Goal: Book appointment/travel/reservation

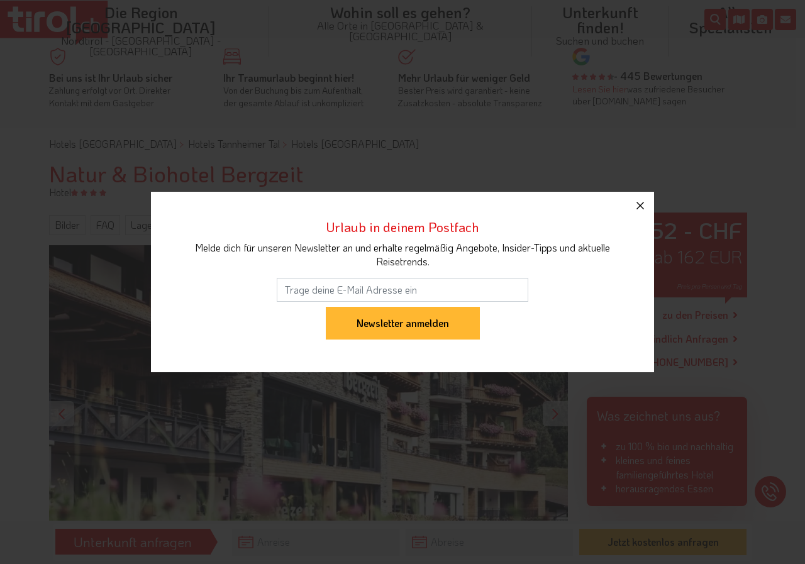
click at [641, 201] on icon "button" at bounding box center [639, 205] width 15 height 15
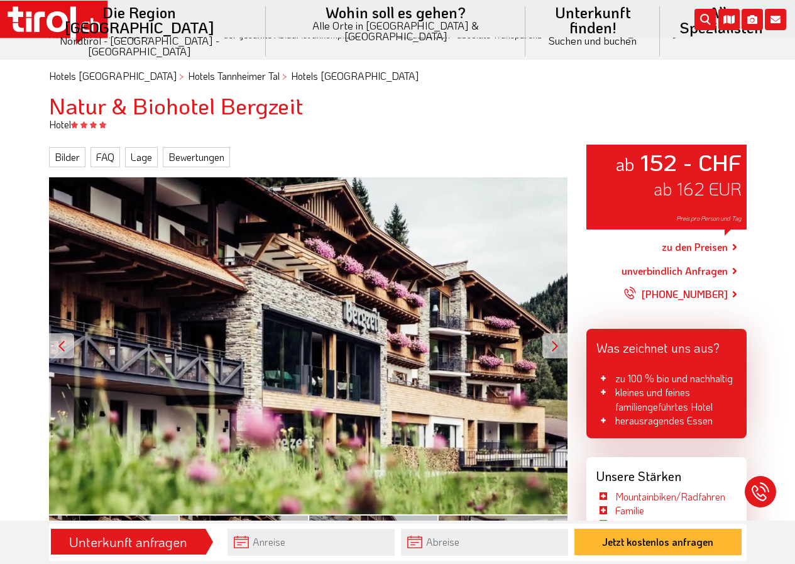
scroll to position [50, 0]
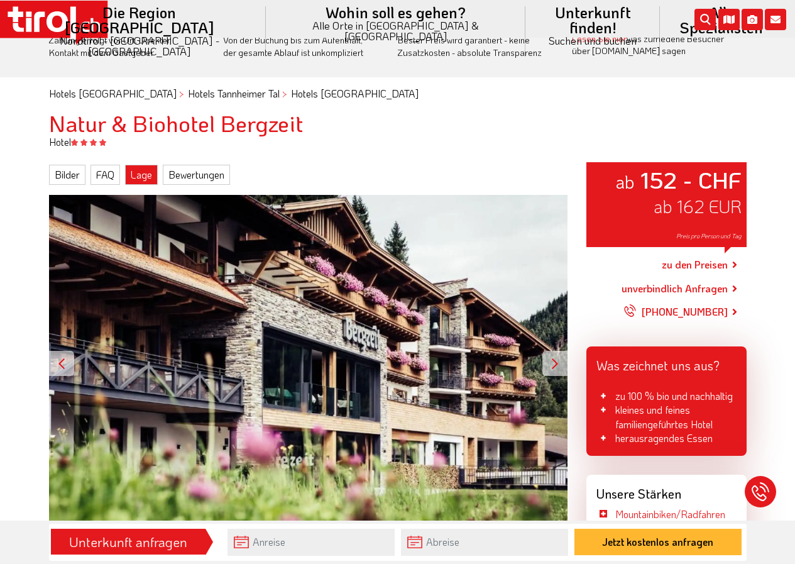
click at [145, 174] on link "Lage" at bounding box center [141, 175] width 33 height 20
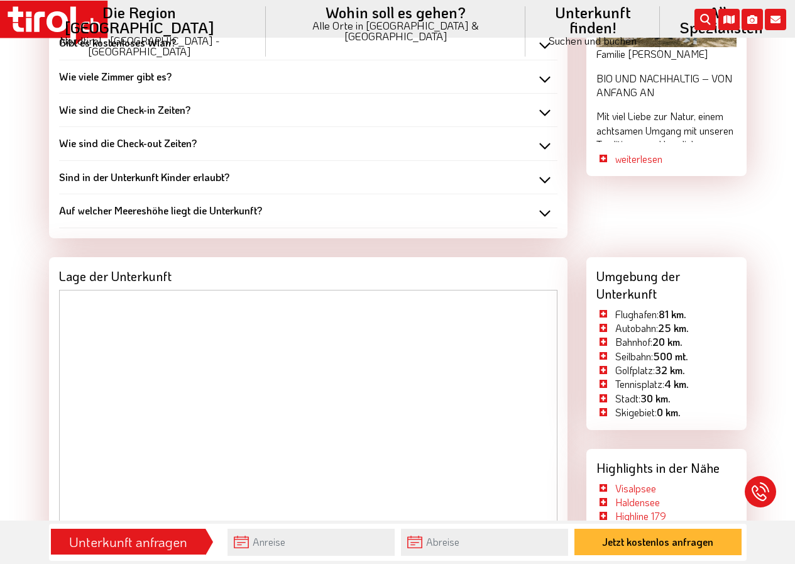
scroll to position [1507, 0]
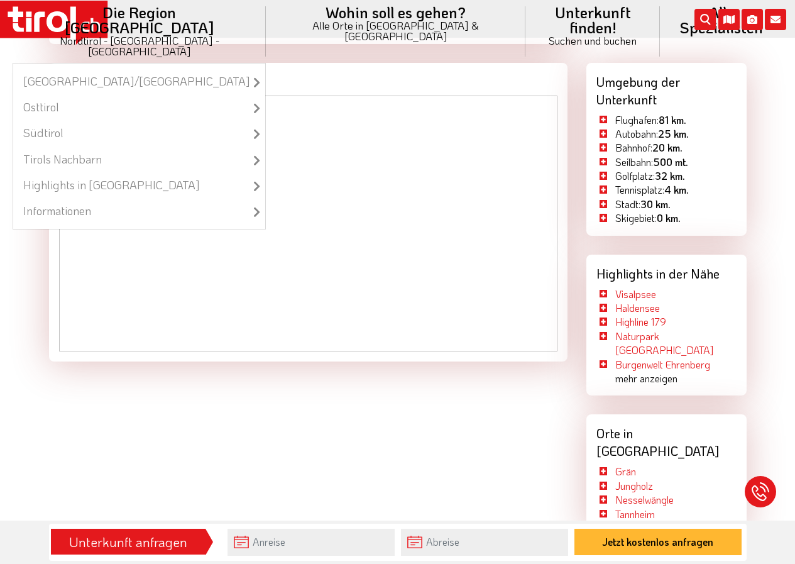
click at [190, 19] on li "Die Region Tirol Nordtirol - Südtirol - Osttirol Tirol/Nordtirol Tirol/Nordtiro…" at bounding box center [139, 31] width 253 height 63
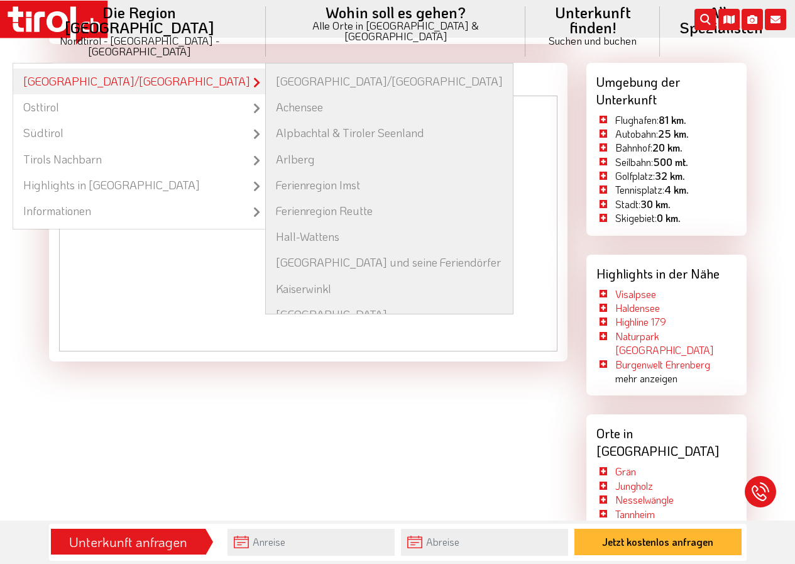
click at [135, 69] on link "[GEOGRAPHIC_DATA]/[GEOGRAPHIC_DATA]" at bounding box center [139, 82] width 252 height 26
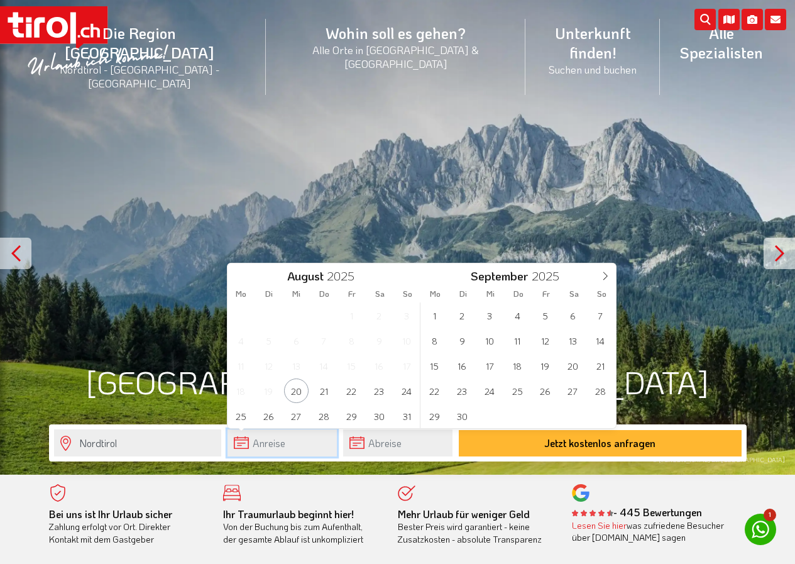
click at [239, 444] on input "text" at bounding box center [282, 442] width 109 height 27
click at [573, 317] on span "6" at bounding box center [573, 315] width 25 height 25
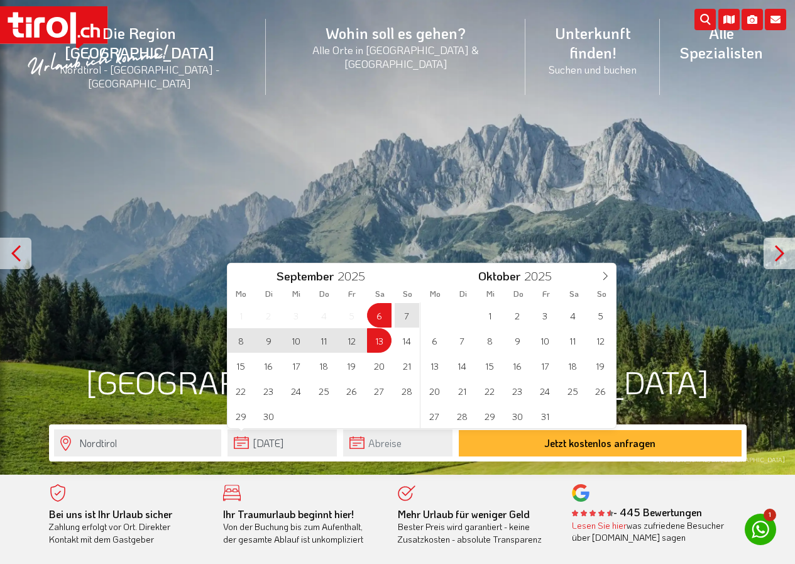
click at [381, 341] on span "13" at bounding box center [379, 340] width 25 height 25
type input "[DATE]"
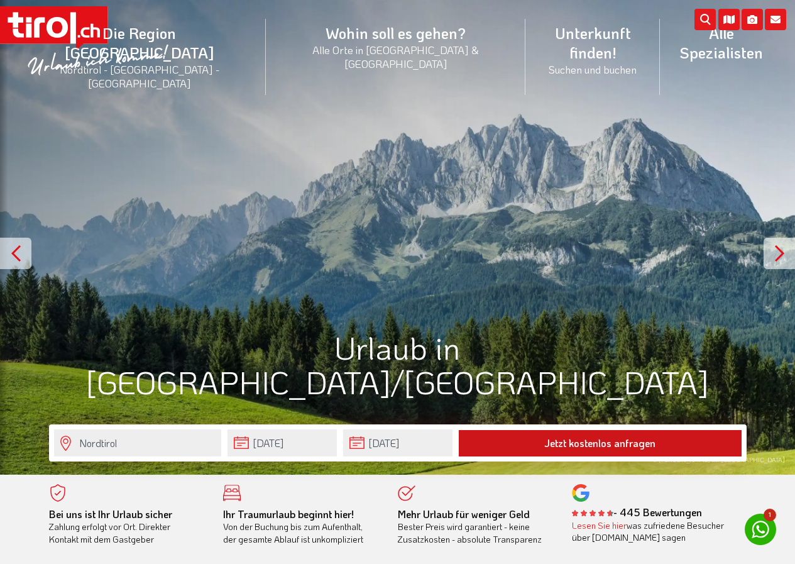
click at [596, 448] on button "Jetzt kostenlos anfragen" at bounding box center [600, 443] width 283 height 26
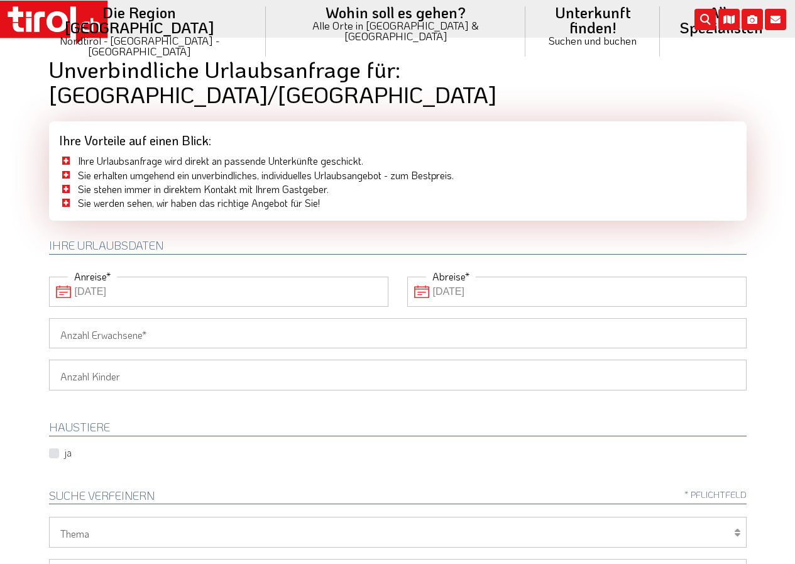
click at [124, 318] on input "Anzahl Erwachsene" at bounding box center [398, 333] width 698 height 30
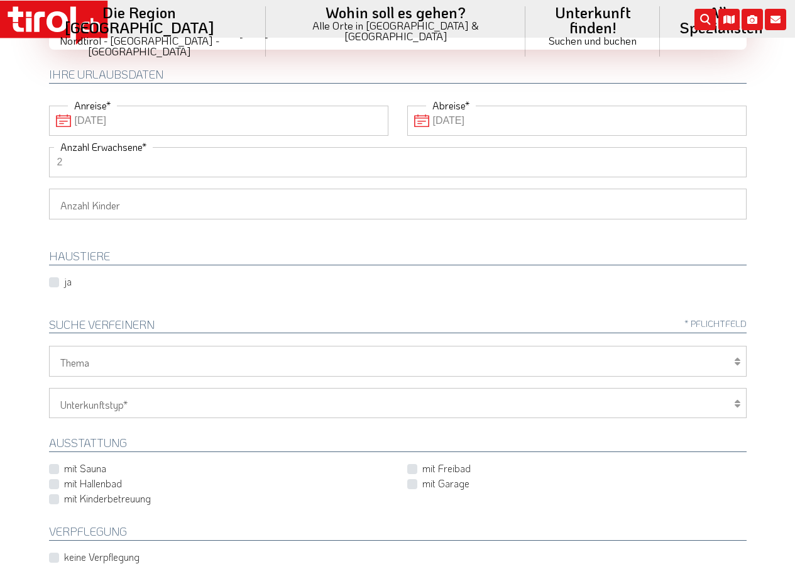
scroll to position [189, 0]
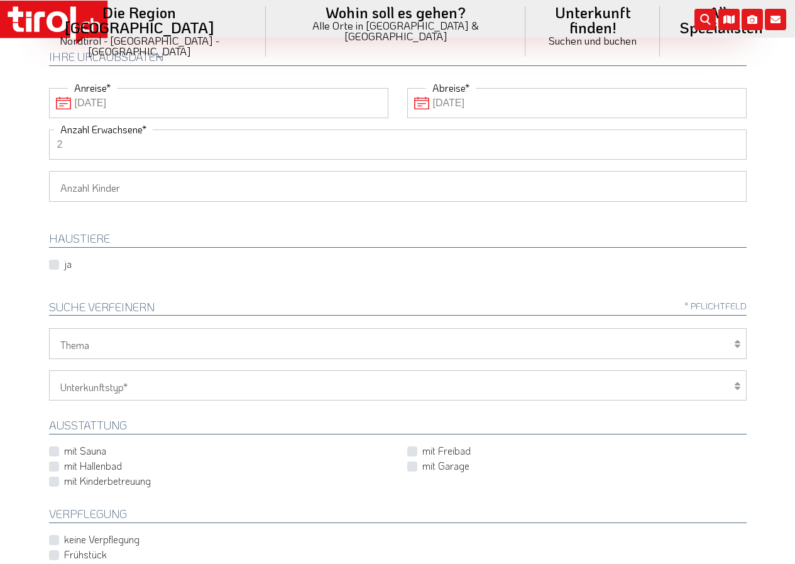
type input "2"
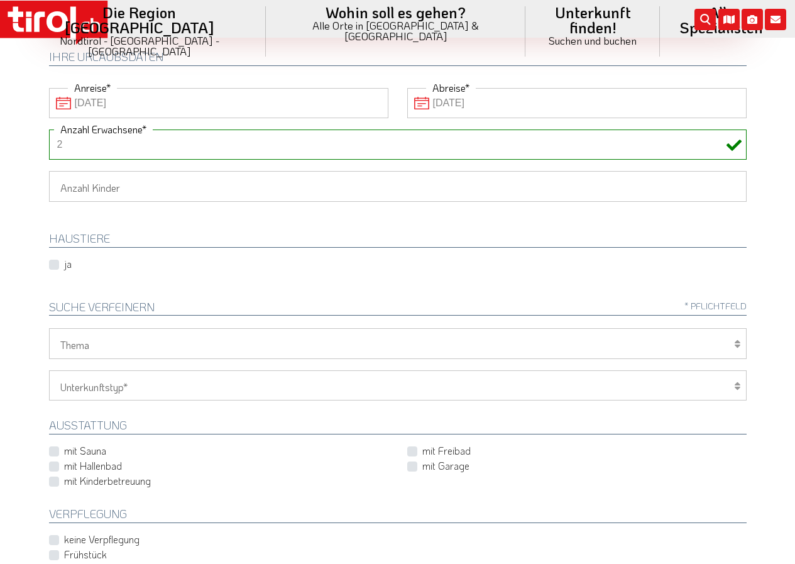
click at [64, 459] on label "mit Hallenbad" at bounding box center [93, 466] width 58 height 14
click at [53, 462] on input "mit Hallenbad" at bounding box center [221, 466] width 339 height 8
checkbox input "true"
click at [64, 548] on label "Frühstück" at bounding box center [85, 555] width 43 height 14
click at [57, 550] on input "Frühstück" at bounding box center [401, 554] width 698 height 8
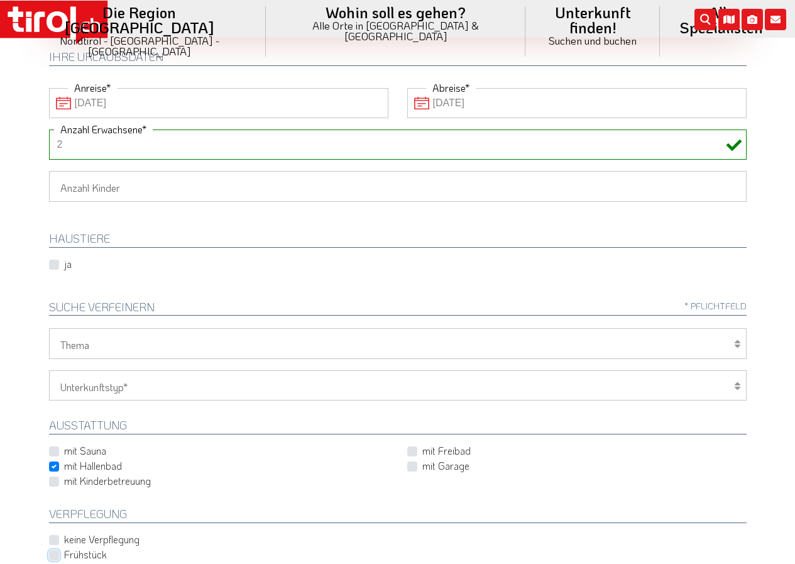
checkbox input "true"
click at [61, 328] on select "Wellness Mountainbiken/Radfahren Familie Wandern Sport Skifahren Motorrad Golf" at bounding box center [398, 343] width 698 height 30
select select "7398"
click at [49, 328] on select "Wellness Mountainbiken/Radfahren Familie Wandern Sport Skifahren Motorrad Golf" at bounding box center [398, 343] width 698 height 30
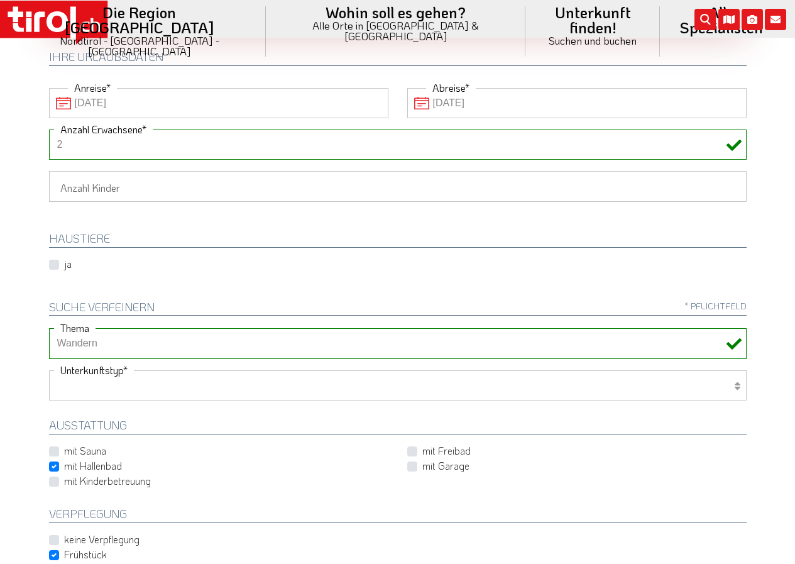
click at [80, 370] on select "Hotel 1-3 Sterne Hotel 4-5 Sterne Ferienwohnung Chalet/Ferienhaus Bauernhöfe" at bounding box center [398, 385] width 698 height 30
click at [49, 370] on select "Hotel 1-3 Sterne Hotel 4-5 Sterne Ferienwohnung Chalet/Ferienhaus Bauernhöfe" at bounding box center [398, 385] width 698 height 30
click at [110, 370] on select "Hotel 1-3 Sterne Hotel 4-5 Sterne Ferienwohnung Chalet/Ferienhaus Bauernhöfe" at bounding box center [398, 385] width 698 height 30
select select "1_4-5"
click at [49, 370] on select "Hotel 1-3 Sterne Hotel 4-5 Sterne Ferienwohnung Chalet/Ferienhaus Bauernhöfe" at bounding box center [398, 385] width 698 height 30
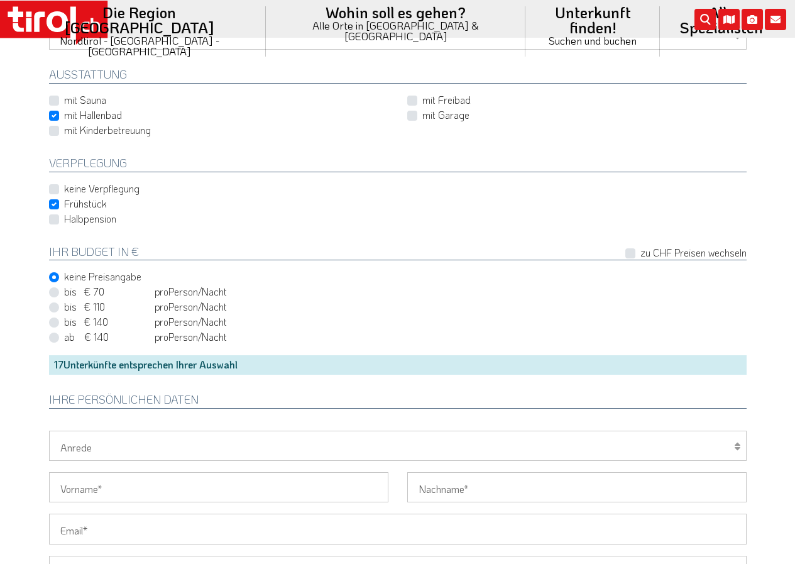
scroll to position [695, 0]
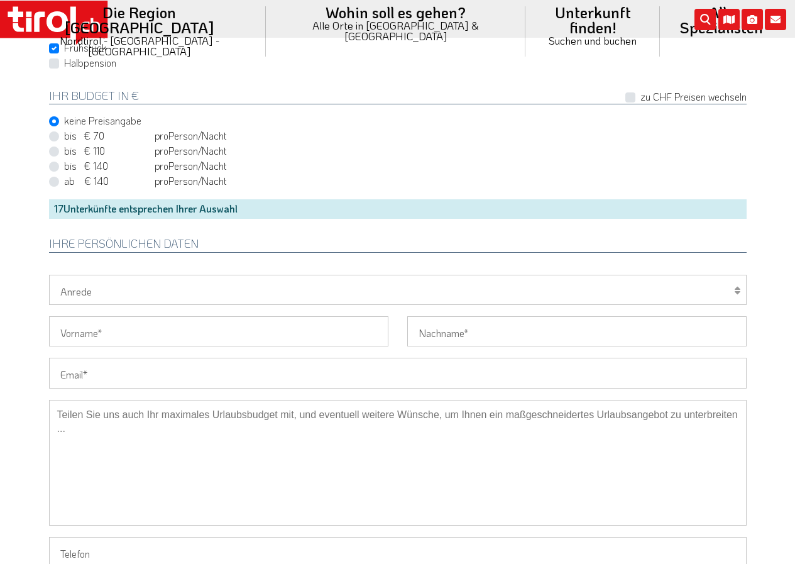
click at [209, 199] on div "17 Unterkünfte entsprechen Ihrer Auswahl" at bounding box center [398, 208] width 698 height 19
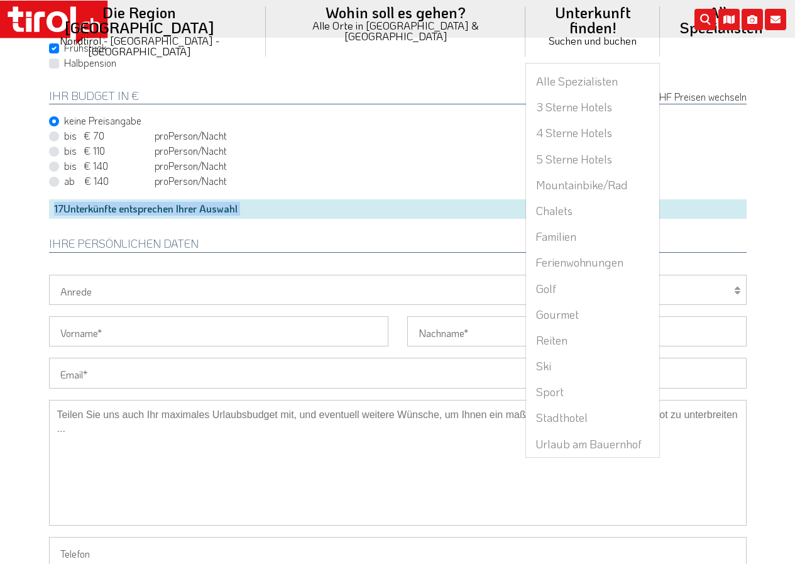
click at [526, 6] on li "Unterkunft finden! Suchen und buchen Alle Spezialisten 3 Sterne Hotels 4 Sterne…" at bounding box center [593, 31] width 135 height 63
click at [526, 94] on link "3 Sterne Hotels" at bounding box center [592, 107] width 133 height 26
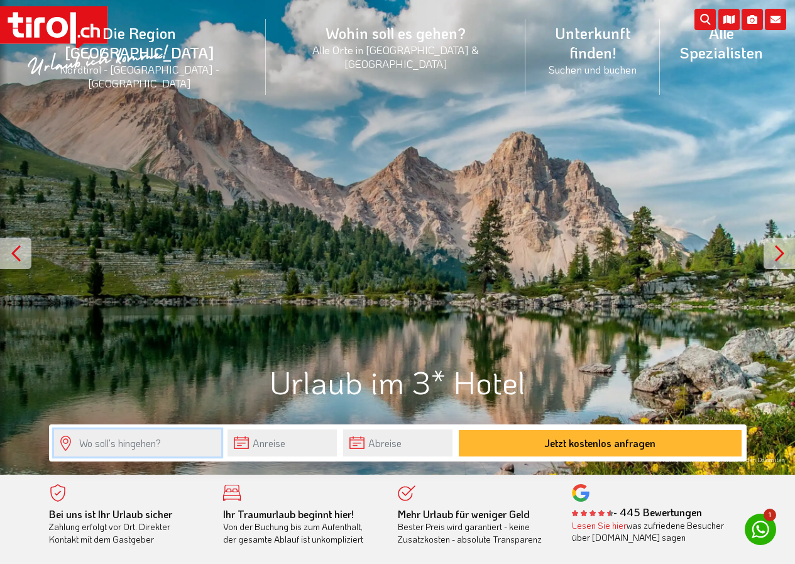
click at [93, 438] on input "text" at bounding box center [137, 442] width 167 height 27
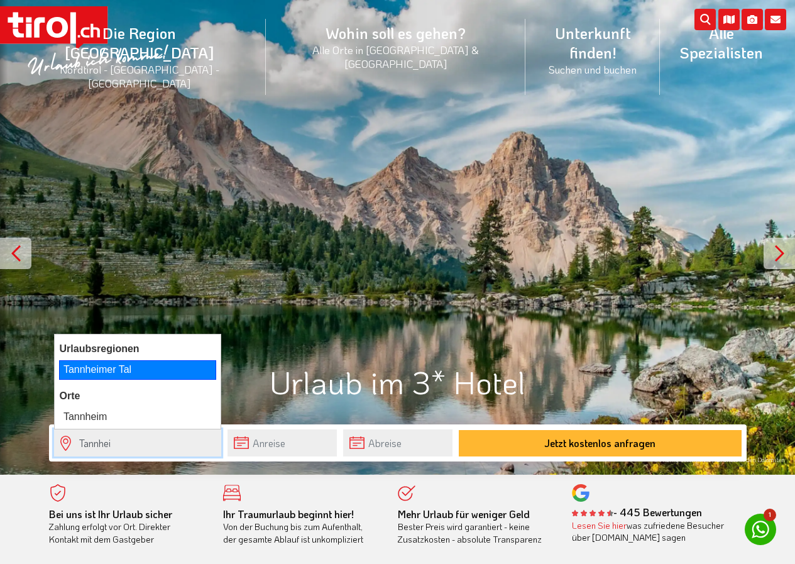
click at [96, 373] on div "Tannheimer Tal" at bounding box center [137, 369] width 157 height 19
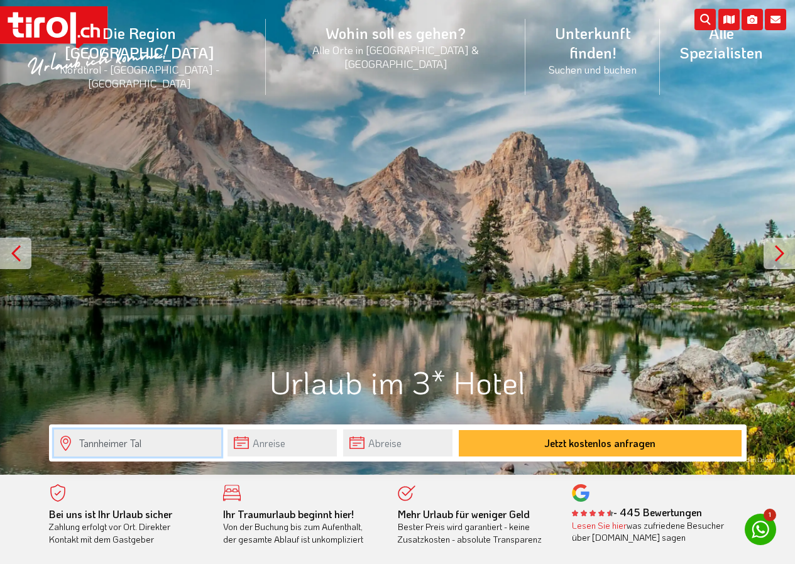
type input "Tannheimer Tal"
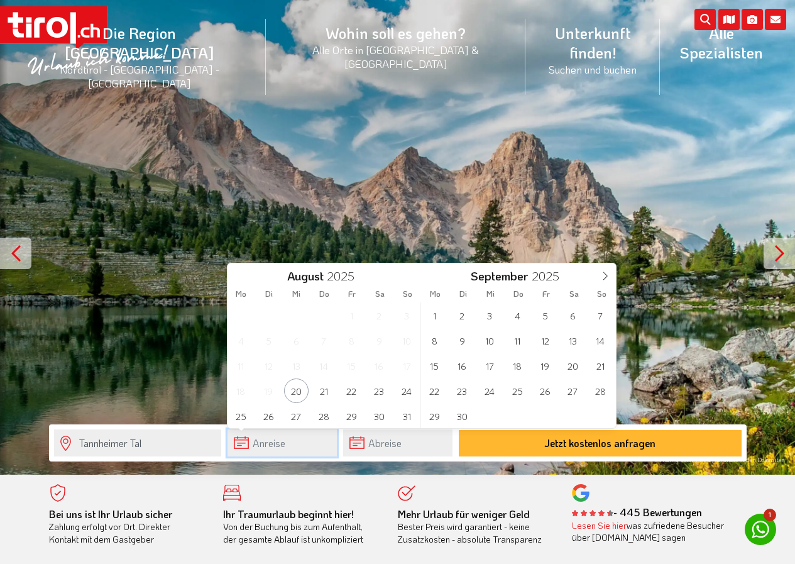
click at [246, 438] on input "text" at bounding box center [282, 442] width 109 height 27
click at [574, 314] on span "6" at bounding box center [573, 315] width 25 height 25
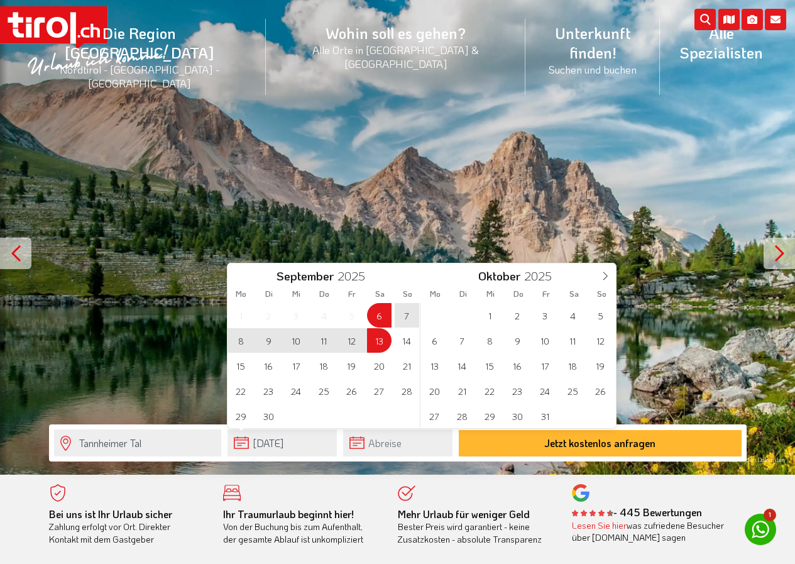
click at [375, 339] on span "13" at bounding box center [379, 340] width 25 height 25
type input "06-09-2025"
type input "13-09-2025"
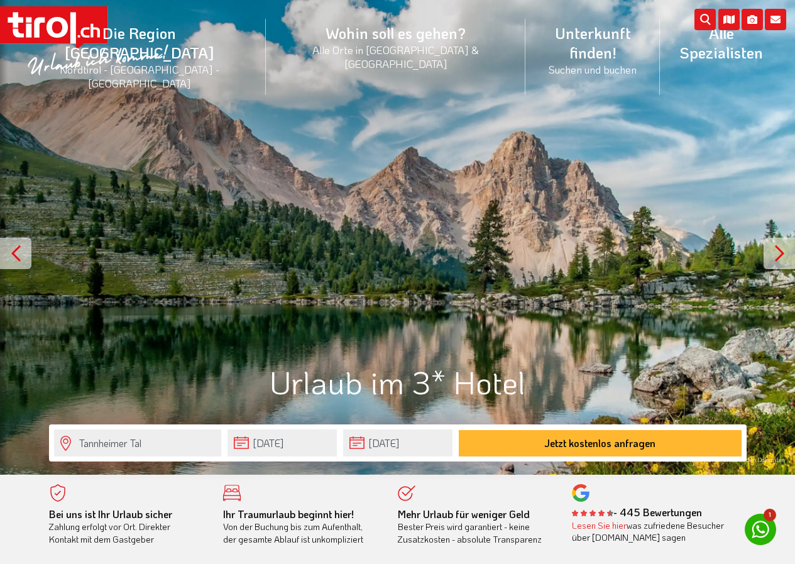
click at [779, 256] on div at bounding box center [779, 253] width 31 height 31
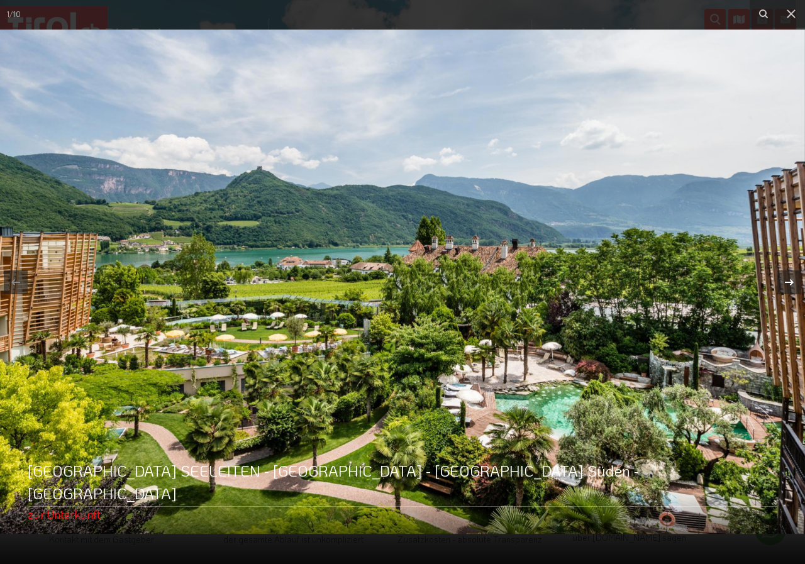
click at [790, 275] on icon at bounding box center [788, 282] width 15 height 15
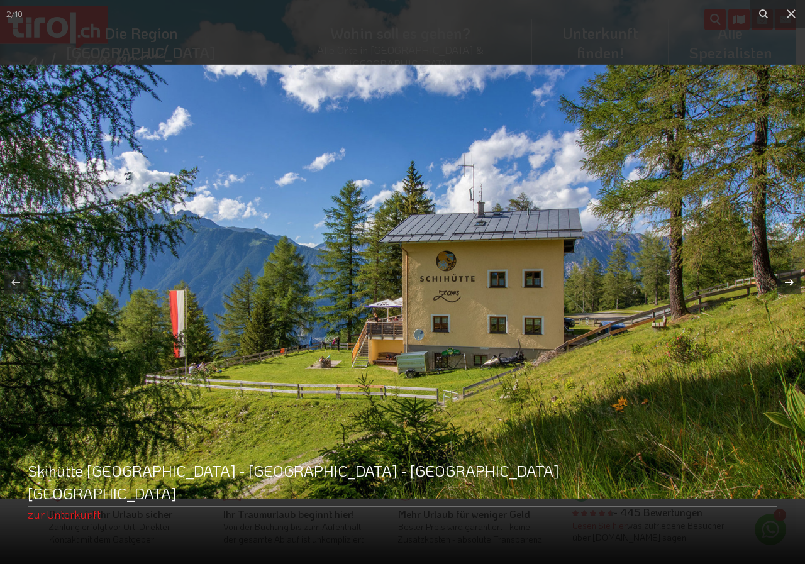
click at [789, 277] on icon at bounding box center [788, 282] width 15 height 15
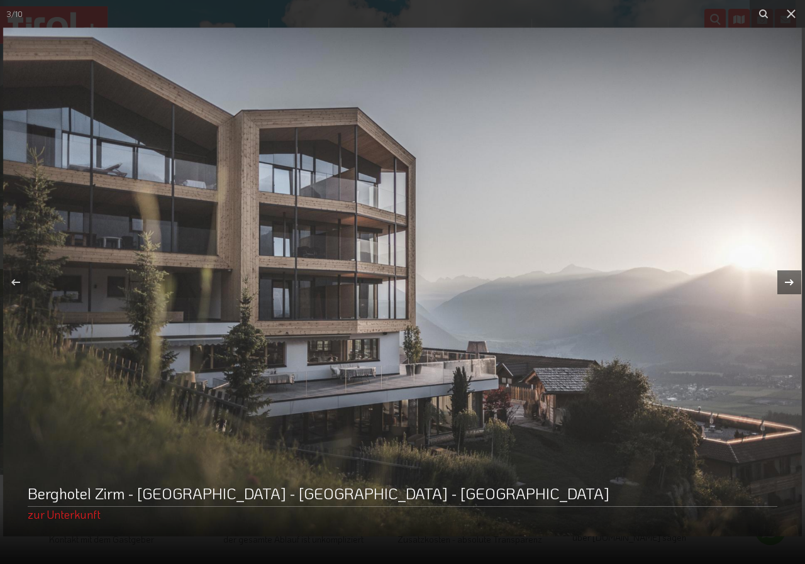
click at [785, 281] on icon at bounding box center [788, 282] width 15 height 15
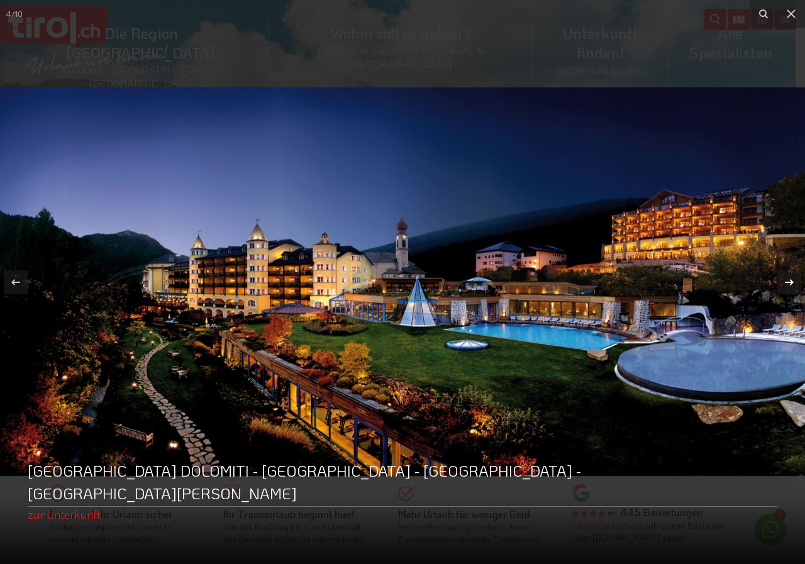
click at [785, 281] on icon at bounding box center [788, 282] width 15 height 15
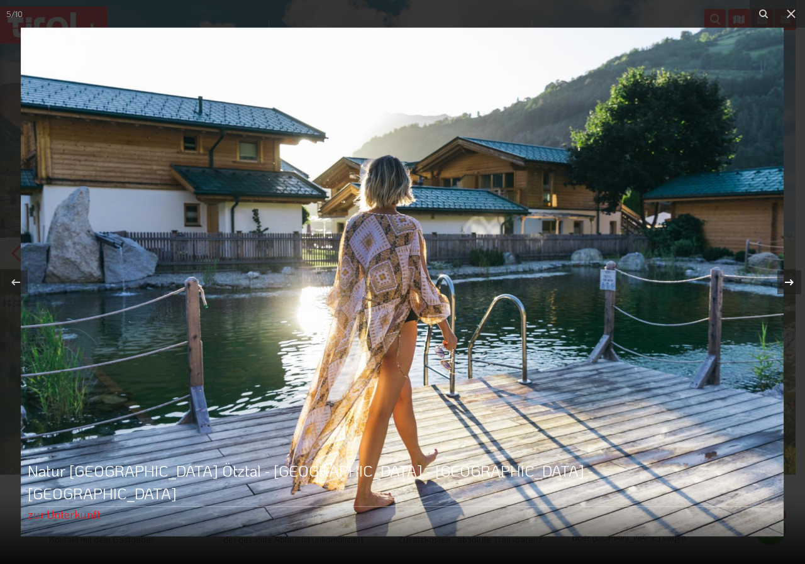
click at [790, 284] on icon at bounding box center [788, 282] width 15 height 15
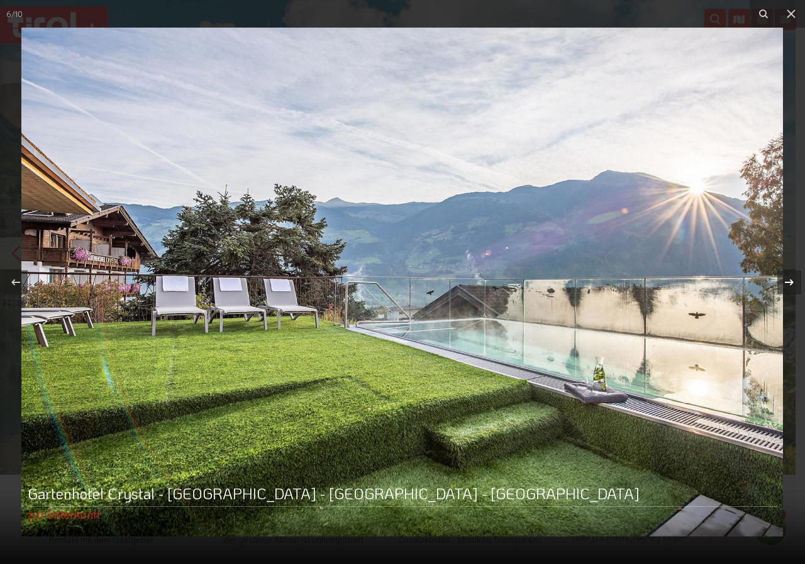
click at [790, 284] on icon at bounding box center [789, 281] width 9 height 6
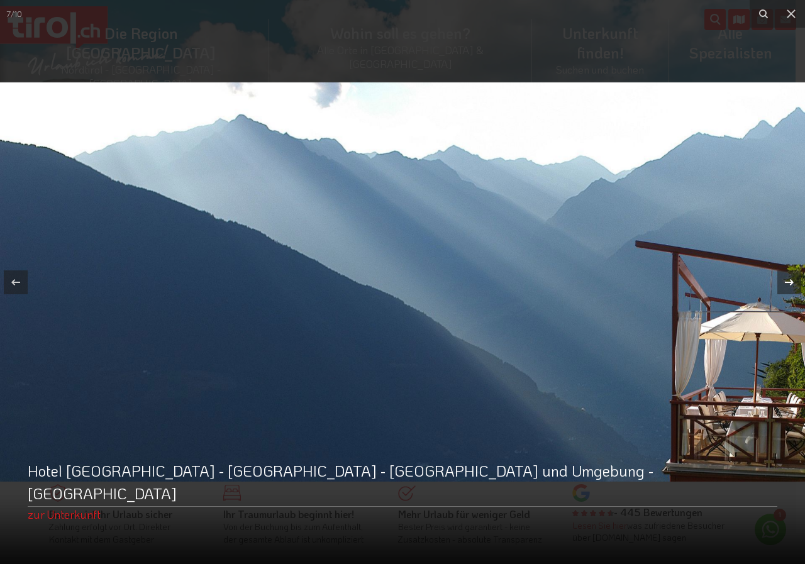
click at [790, 284] on icon at bounding box center [789, 281] width 9 height 6
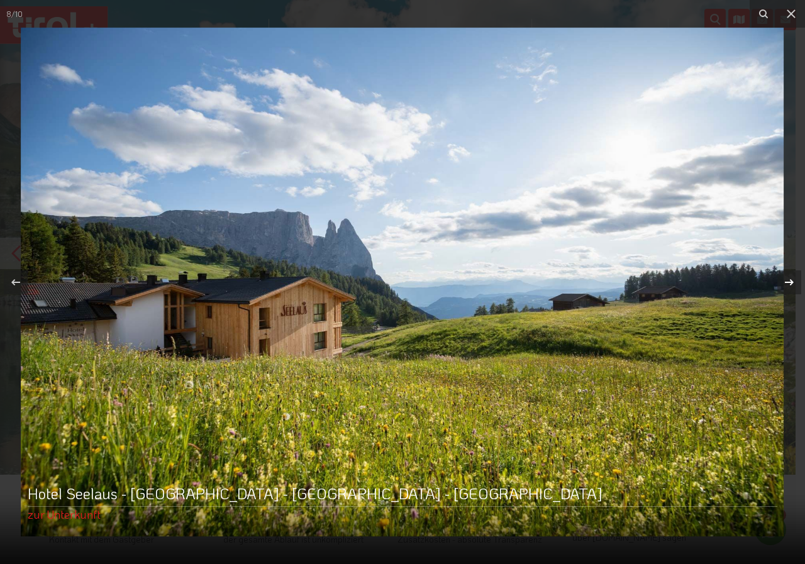
click at [790, 284] on div "8 / 10 Hotel Seelaus - Südtirol - Dolomiten - Kastelruth zur Unterkunft" at bounding box center [402, 282] width 805 height 564
click at [788, 284] on icon at bounding box center [788, 282] width 15 height 15
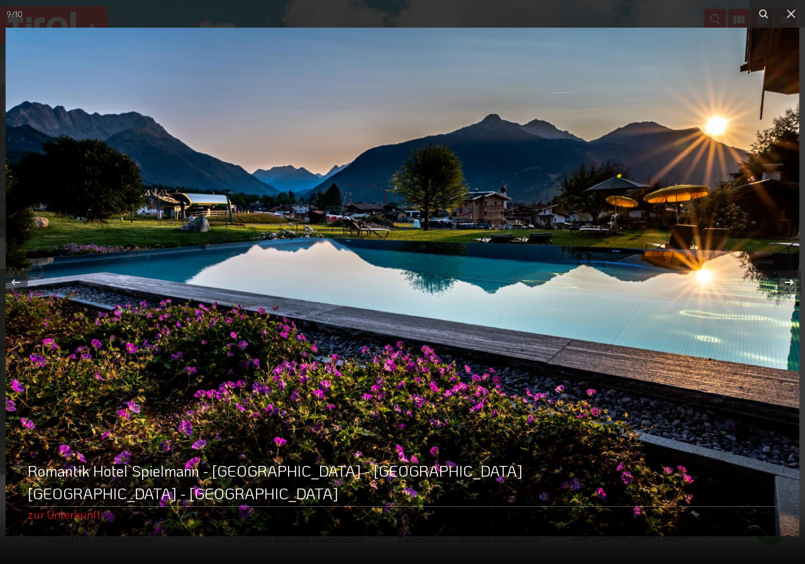
click at [788, 284] on div "9 / 10 Romantik Hotel Spielmann - Nordtirol - Tiroler Zugspitz Arena - Ehrwald …" at bounding box center [402, 282] width 805 height 564
click at [785, 281] on icon at bounding box center [788, 282] width 15 height 15
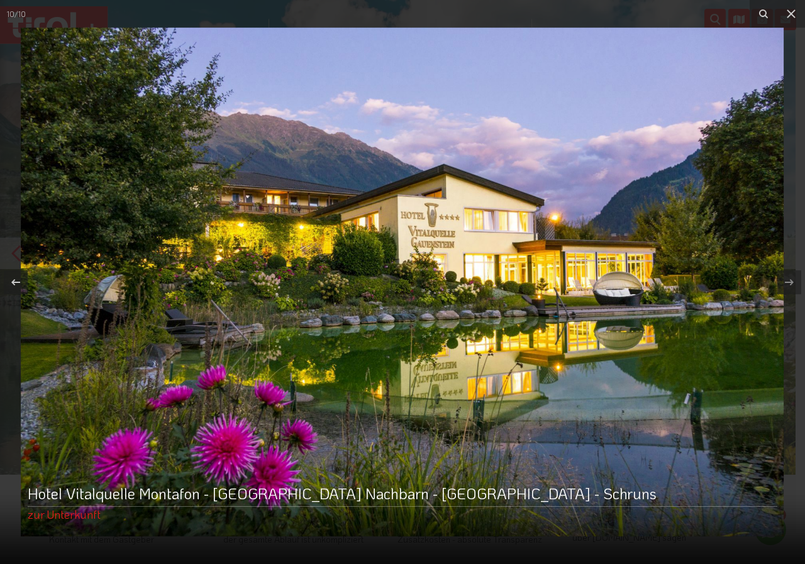
click at [785, 281] on div "10 / 10 Hotel Vitalquelle Montafon - Tirols Nachbarn - Vorarlberg - Schruns zur…" at bounding box center [402, 282] width 805 height 564
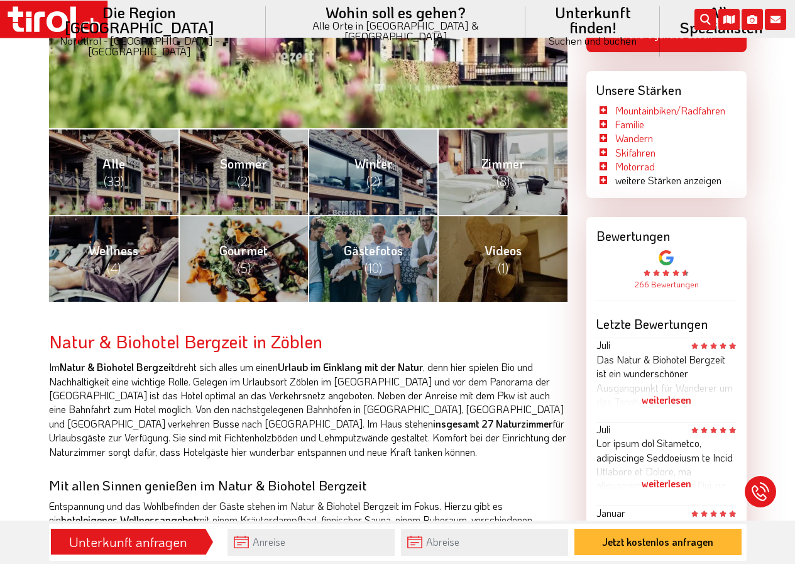
scroll to position [507, 0]
